Goal: Task Accomplishment & Management: Manage account settings

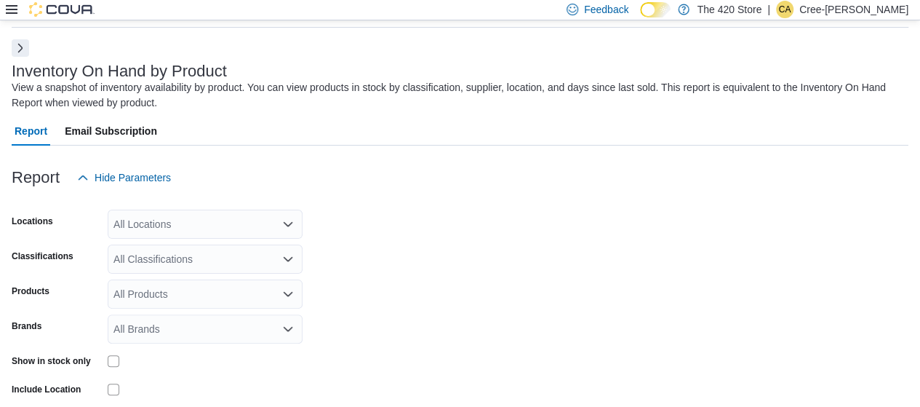
scroll to position [64, 0]
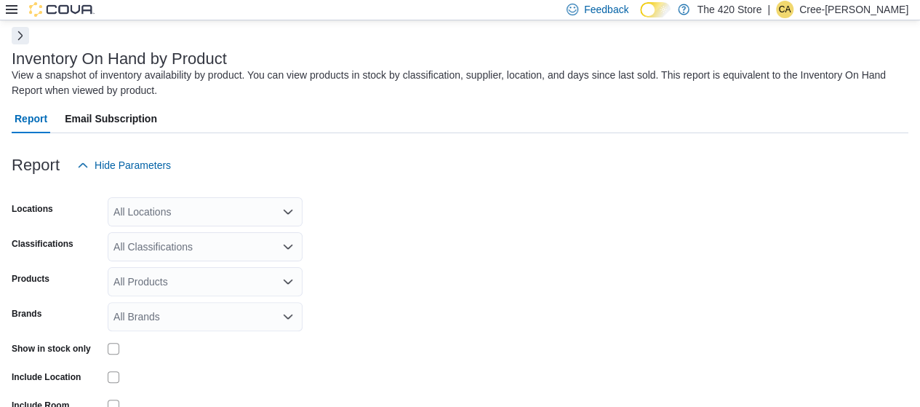
click at [464, 3] on p "Cree-Ann Perrin" at bounding box center [853, 9] width 109 height 17
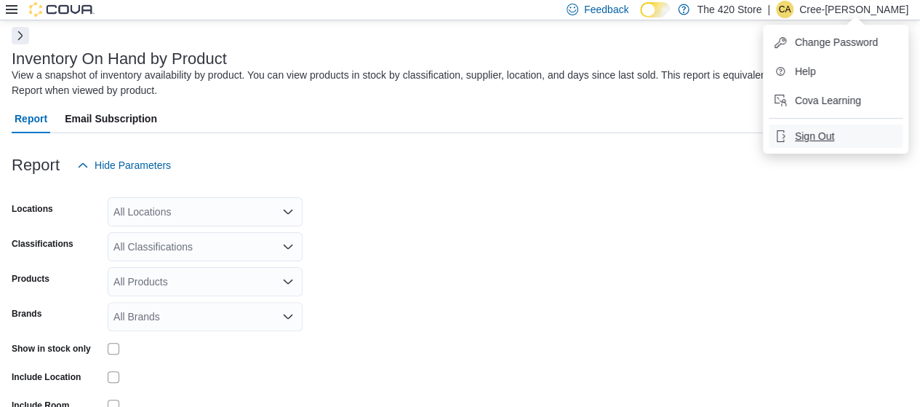
click at [464, 139] on span "Sign Out" at bounding box center [814, 136] width 39 height 15
